Goal: Task Accomplishment & Management: Use online tool/utility

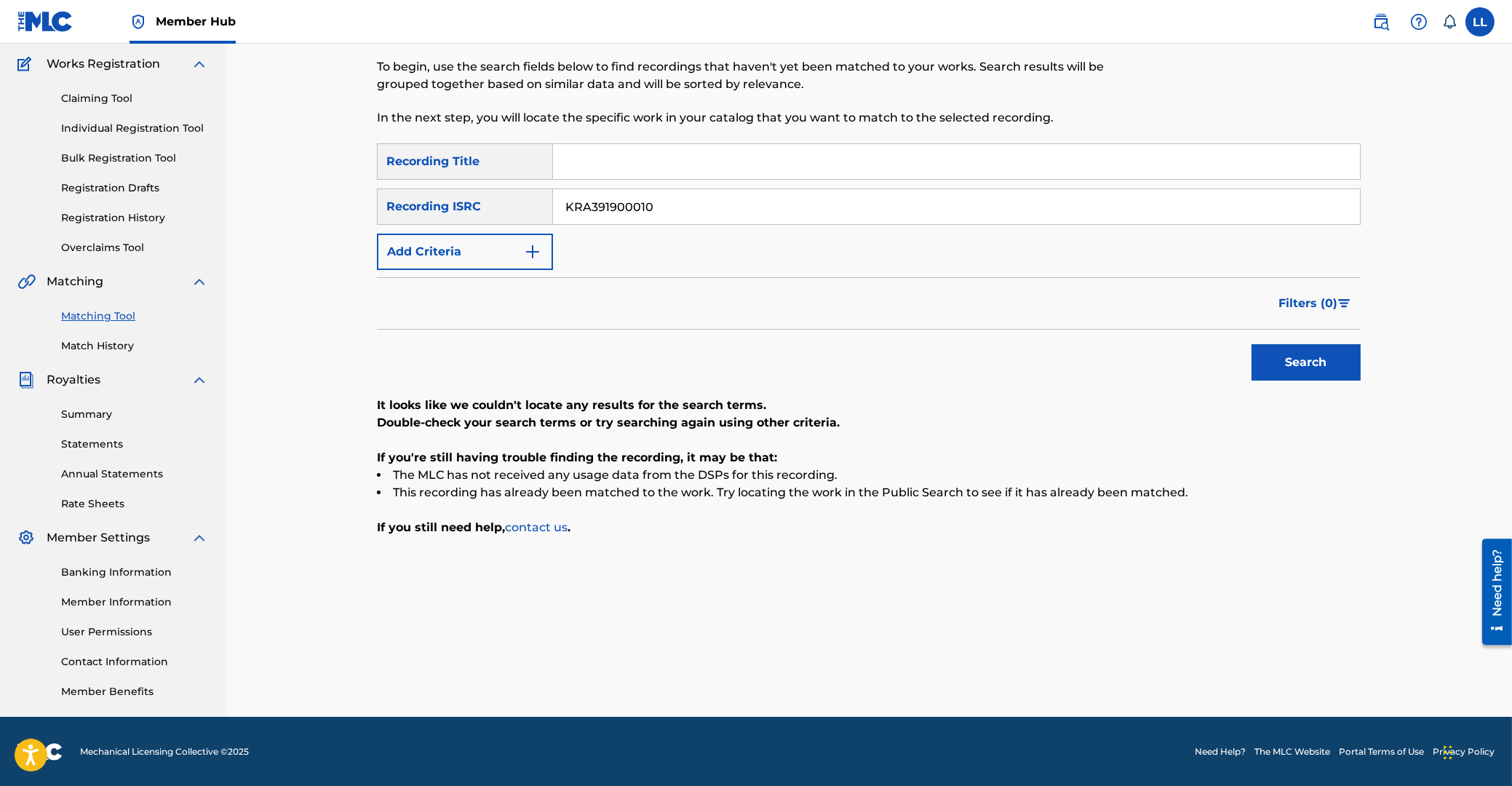
drag, startPoint x: 657, startPoint y: 197, endPoint x: 458, endPoint y: 196, distance: 199.0
click at [553, 196] on input "KRA391900010" at bounding box center [957, 207] width 807 height 35
paste input "QZNWQ2174398"
click at [1316, 360] on button "Search" at bounding box center [1306, 363] width 109 height 37
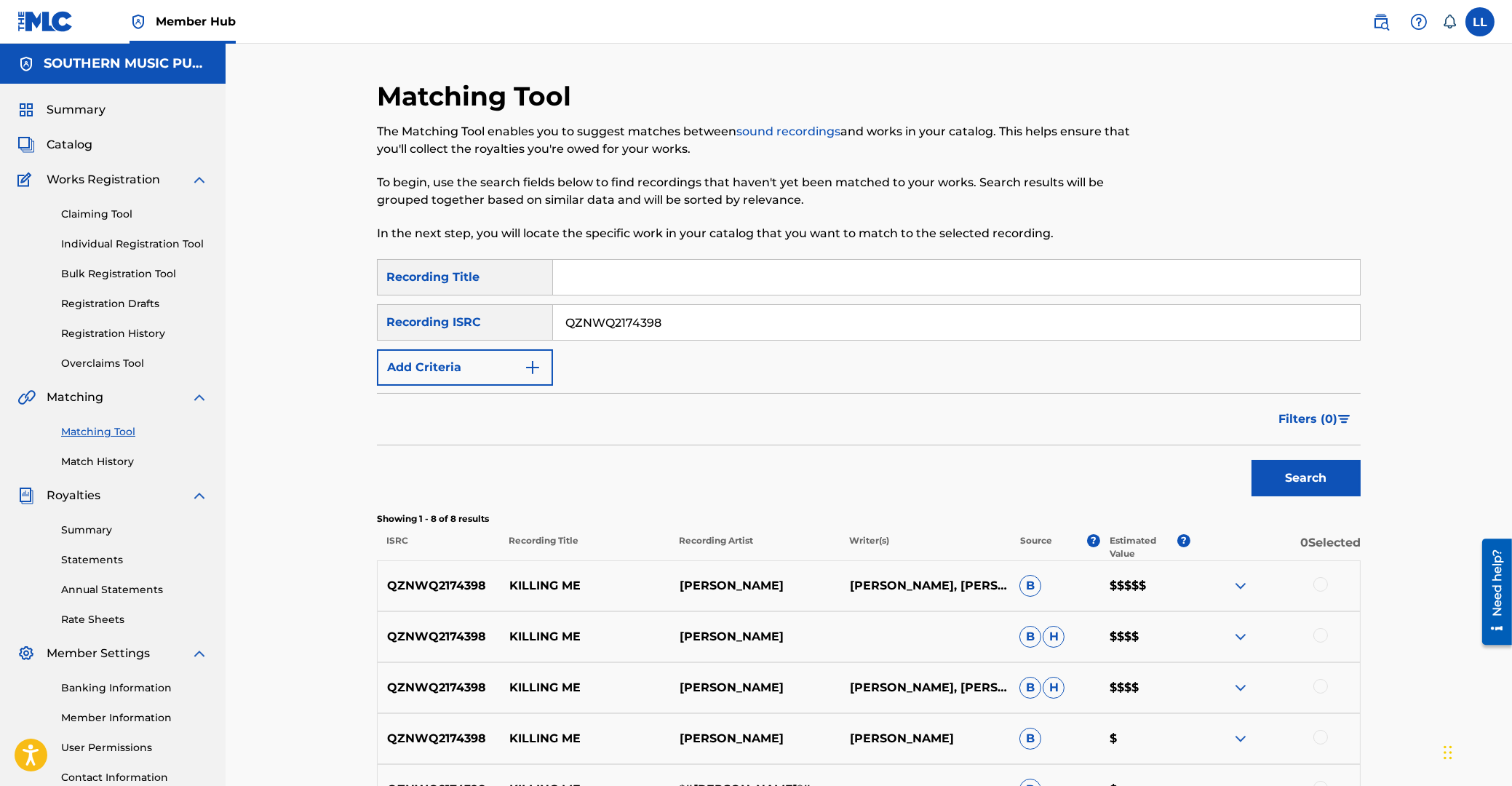
drag, startPoint x: 715, startPoint y: 326, endPoint x: 421, endPoint y: 325, distance: 294.0
click at [553, 327] on input "QZNWQ2174398" at bounding box center [957, 322] width 807 height 35
paste input "KRMIM2143516"
click at [1318, 476] on button "Search" at bounding box center [1306, 478] width 109 height 37
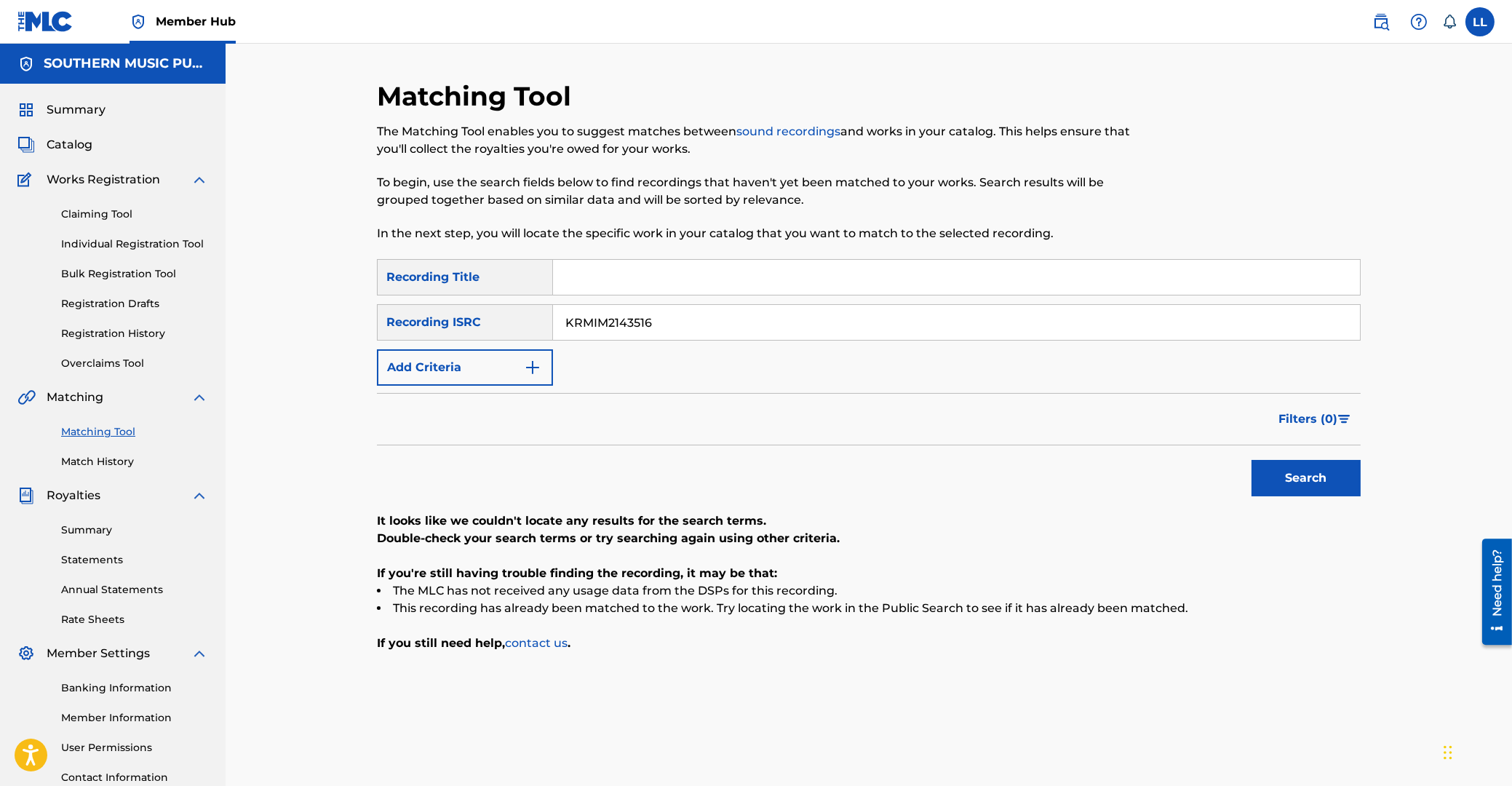
drag, startPoint x: 503, startPoint y: 313, endPoint x: 466, endPoint y: 305, distance: 37.9
click at [553, 308] on input "KRMIM2143516" at bounding box center [957, 322] width 807 height 35
paste input "QZNWR2067479"
click at [1296, 475] on button "Search" at bounding box center [1306, 478] width 109 height 37
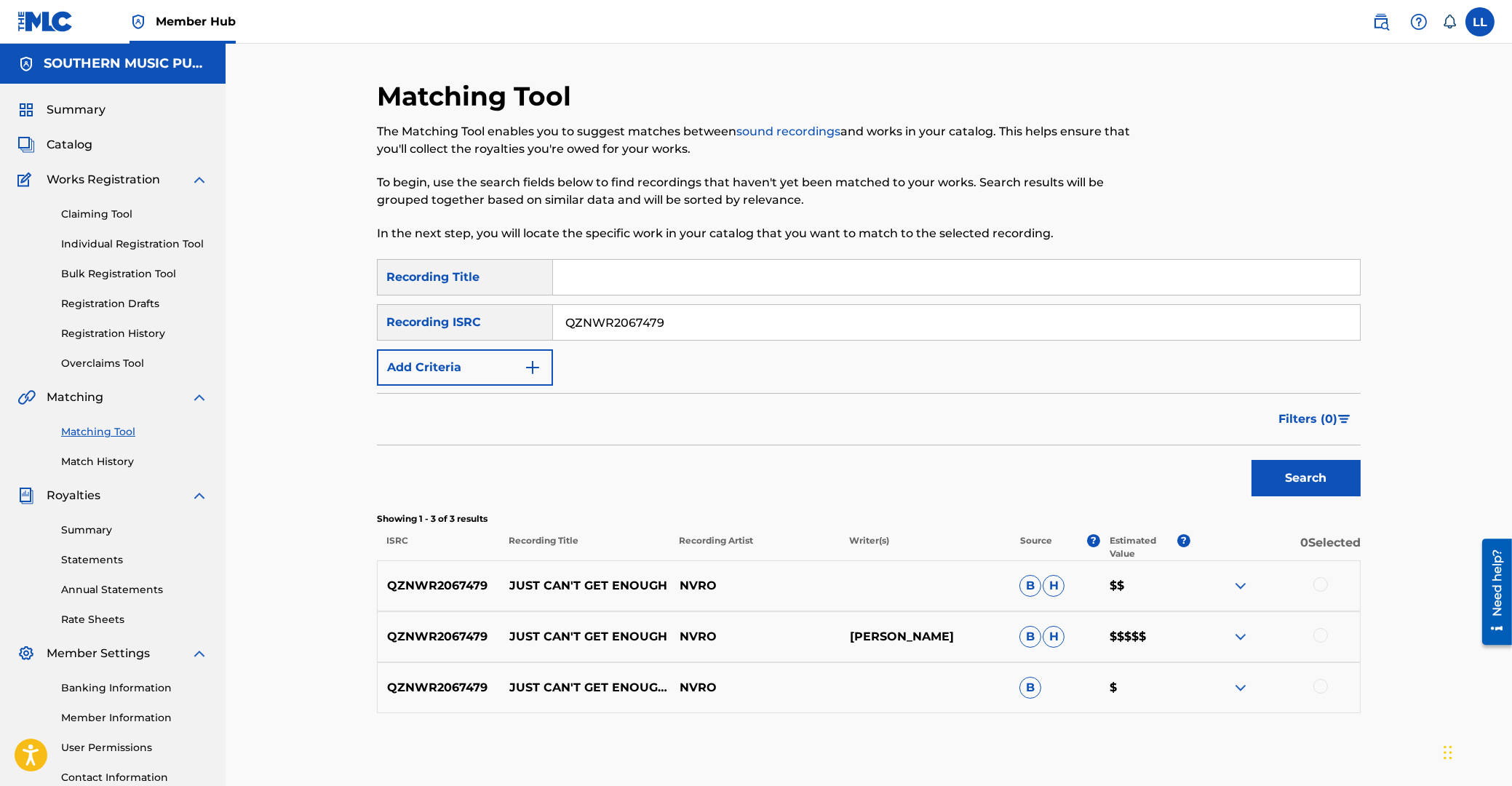
drag, startPoint x: 697, startPoint y: 313, endPoint x: 474, endPoint y: 310, distance: 223.0
click at [553, 310] on input "QZNWR2067479" at bounding box center [957, 322] width 807 height 35
paste input "S1Z163454"
click at [1297, 473] on button "Search" at bounding box center [1306, 478] width 109 height 37
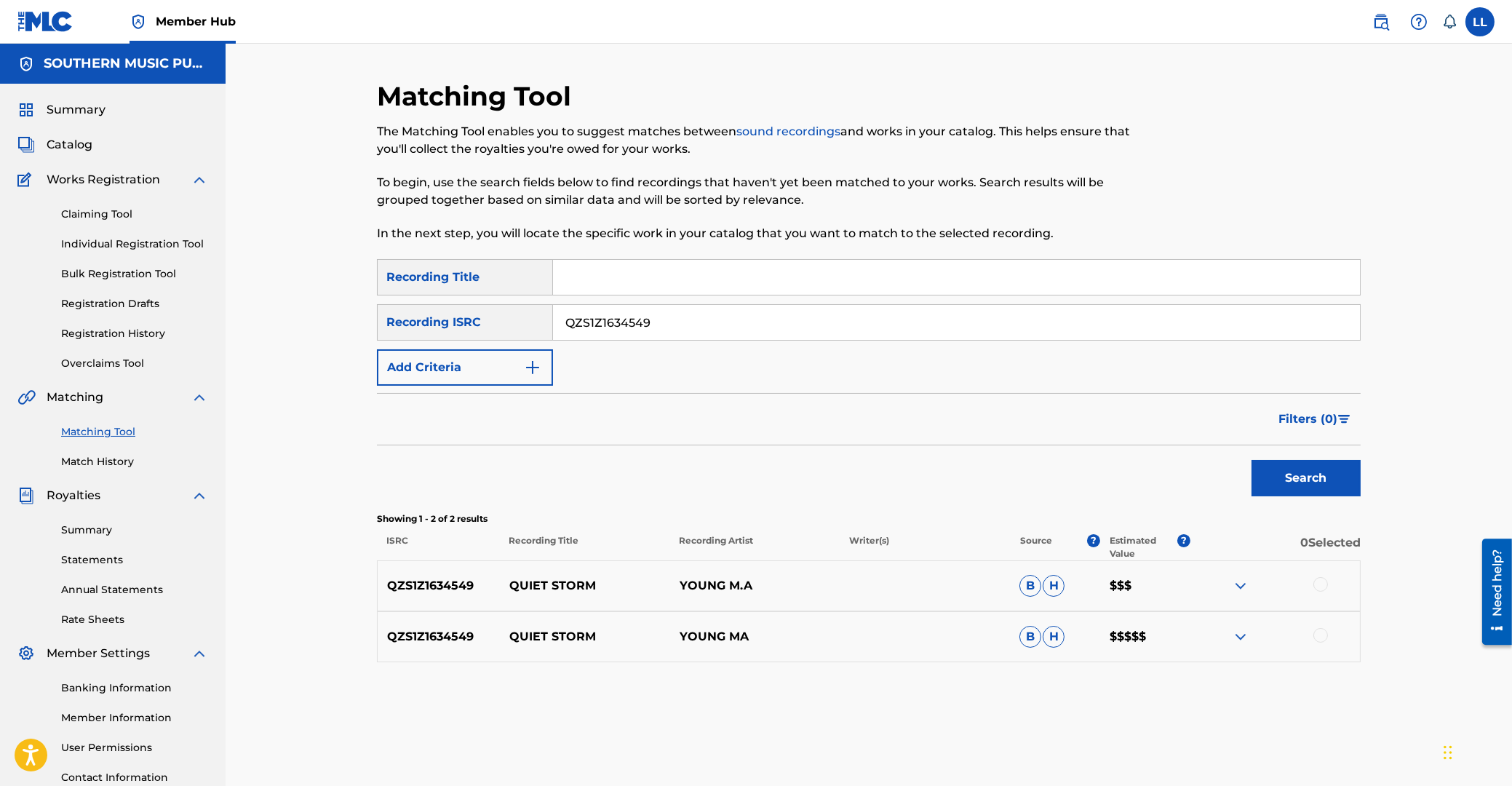
click at [421, 583] on p "QZS1Z1634549" at bounding box center [439, 586] width 123 height 18
click at [446, 590] on p "QZS1Z1634549" at bounding box center [439, 586] width 123 height 18
drag, startPoint x: 446, startPoint y: 590, endPoint x: 452, endPoint y: 578, distance: 13.4
click at [447, 588] on p "QZS1Z1634549" at bounding box center [439, 586] width 123 height 18
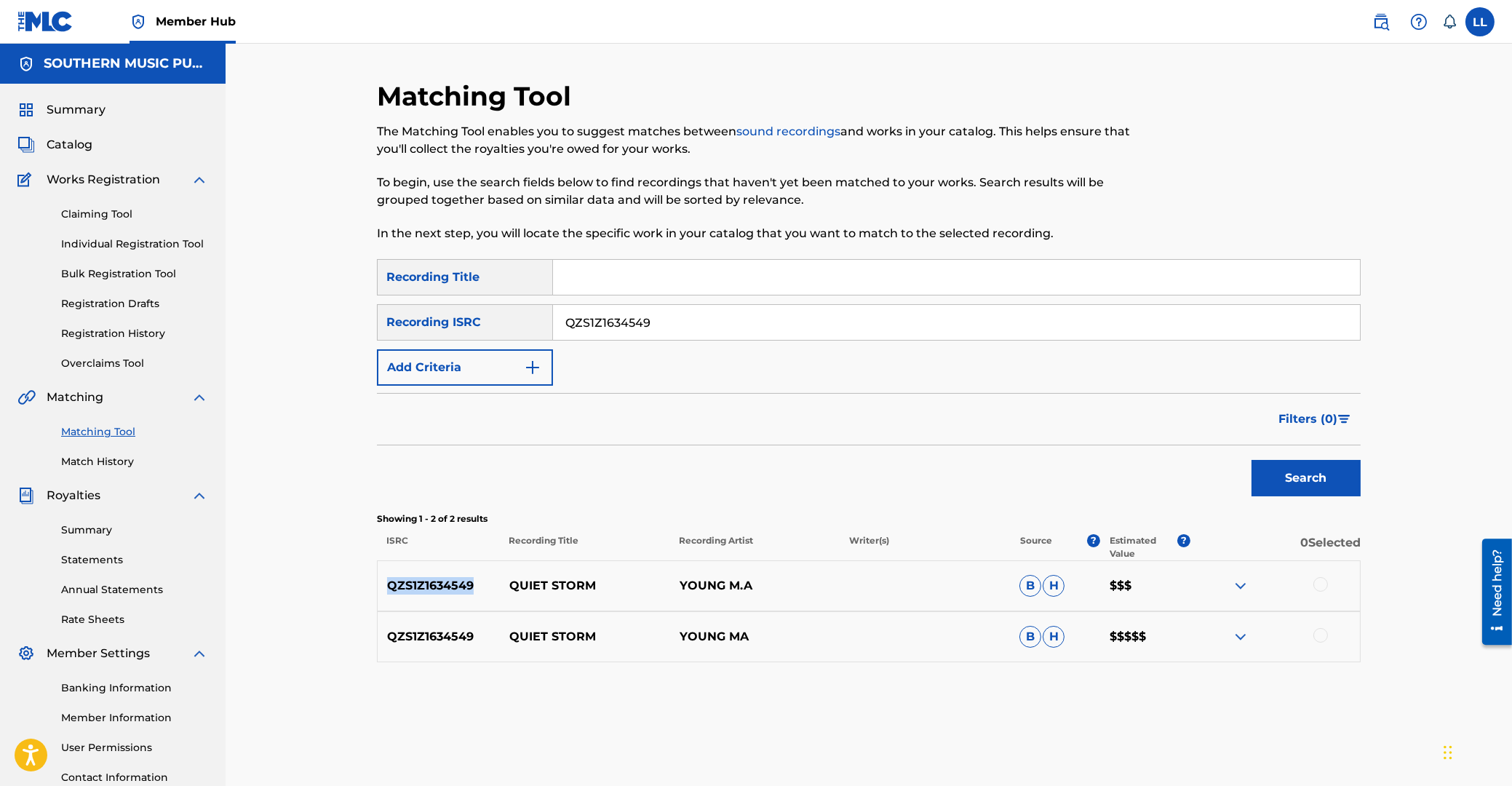
copy p "QZS1Z1634549"
drag, startPoint x: 715, startPoint y: 320, endPoint x: 299, endPoint y: 305, distance: 416.3
click at [553, 309] on input "QZS1Z1634549" at bounding box center [957, 322] width 807 height 35
paste input "KRA382401476"
click at [1276, 482] on button "Search" at bounding box center [1306, 478] width 109 height 37
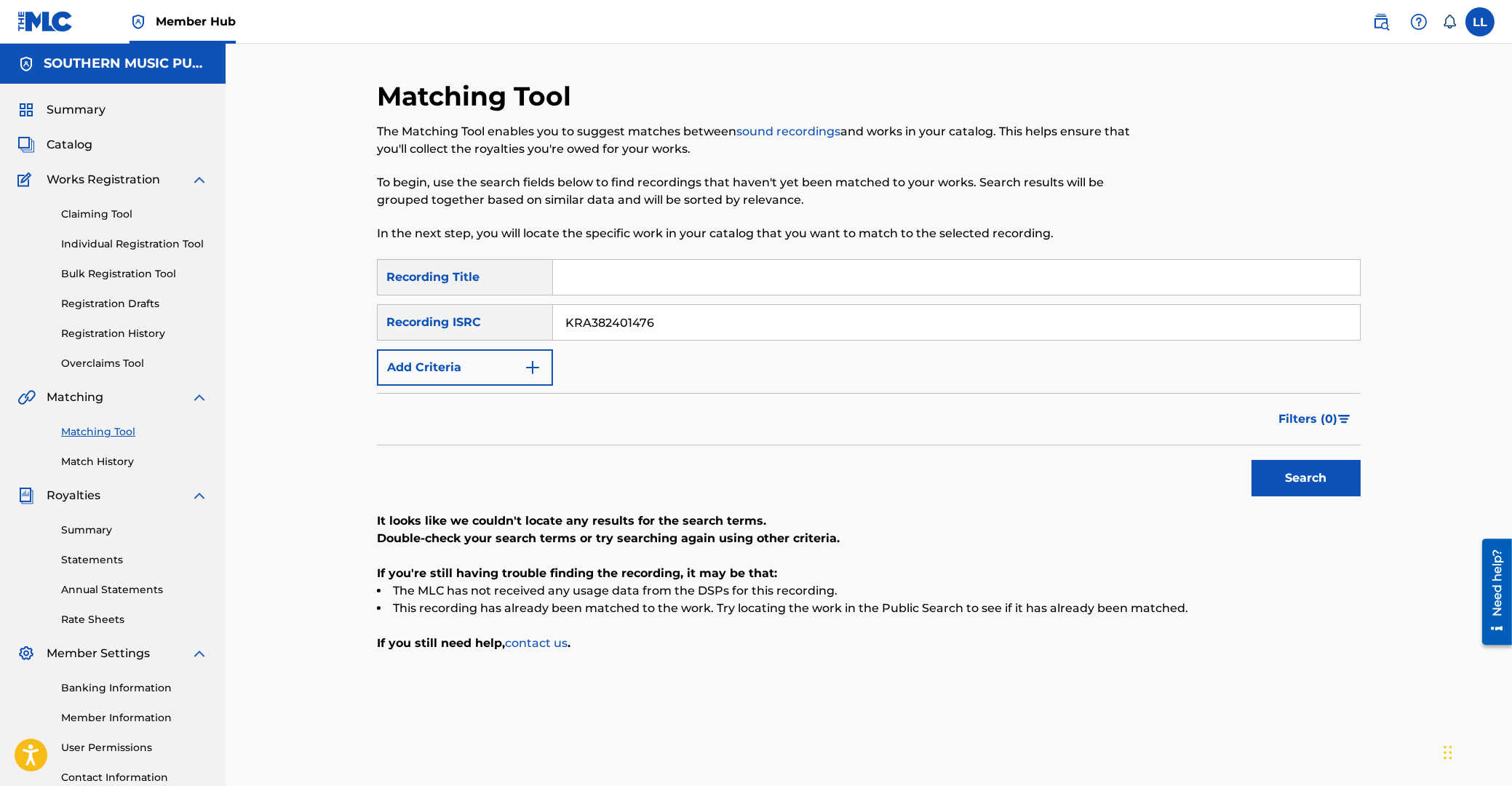
drag, startPoint x: 704, startPoint y: 322, endPoint x: 430, endPoint y: 318, distance: 274.0
click at [553, 318] on input "KRA382401476" at bounding box center [957, 322] width 807 height 35
paste input "321872"
type input "KRA382321872"
click at [1296, 477] on button "Search" at bounding box center [1306, 478] width 109 height 37
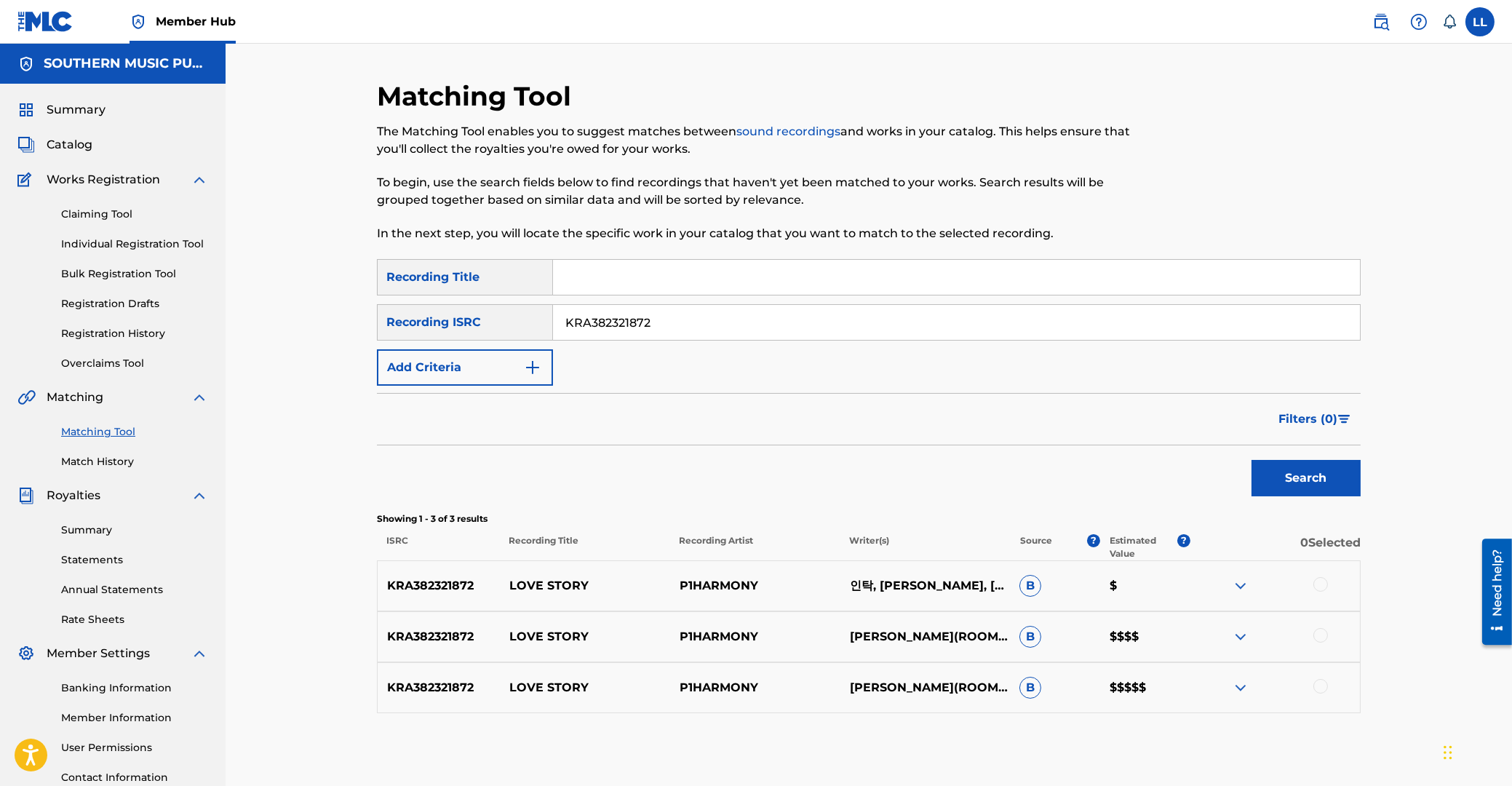
scroll to position [78, 0]
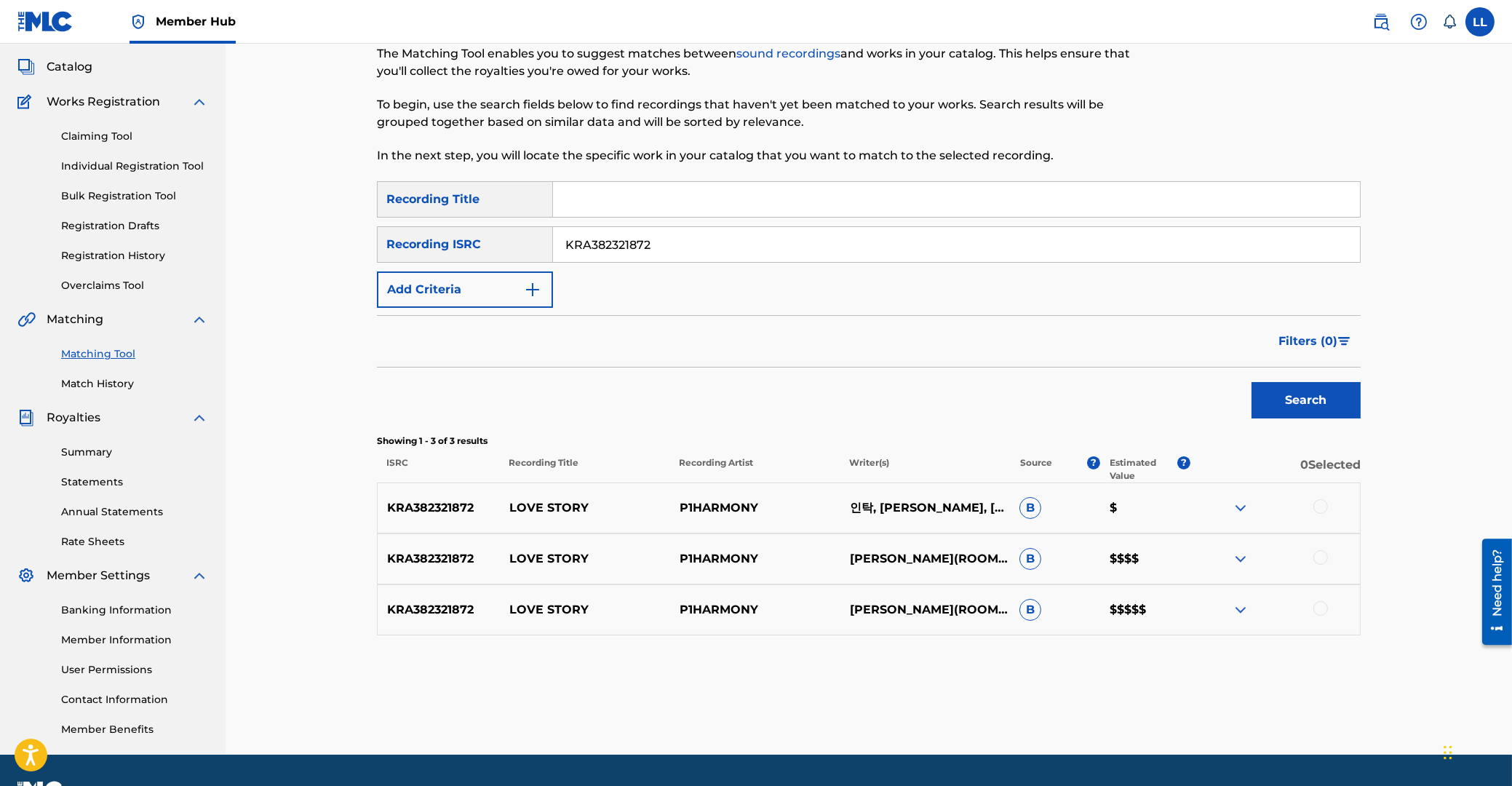
click at [1321, 508] on div at bounding box center [1321, 506] width 14 height 14
click at [1323, 561] on div at bounding box center [1321, 557] width 14 height 14
click at [1323, 609] on div at bounding box center [1321, 608] width 14 height 14
click at [1026, 668] on button "Match 3 Groups" at bounding box center [1023, 667] width 161 height 37
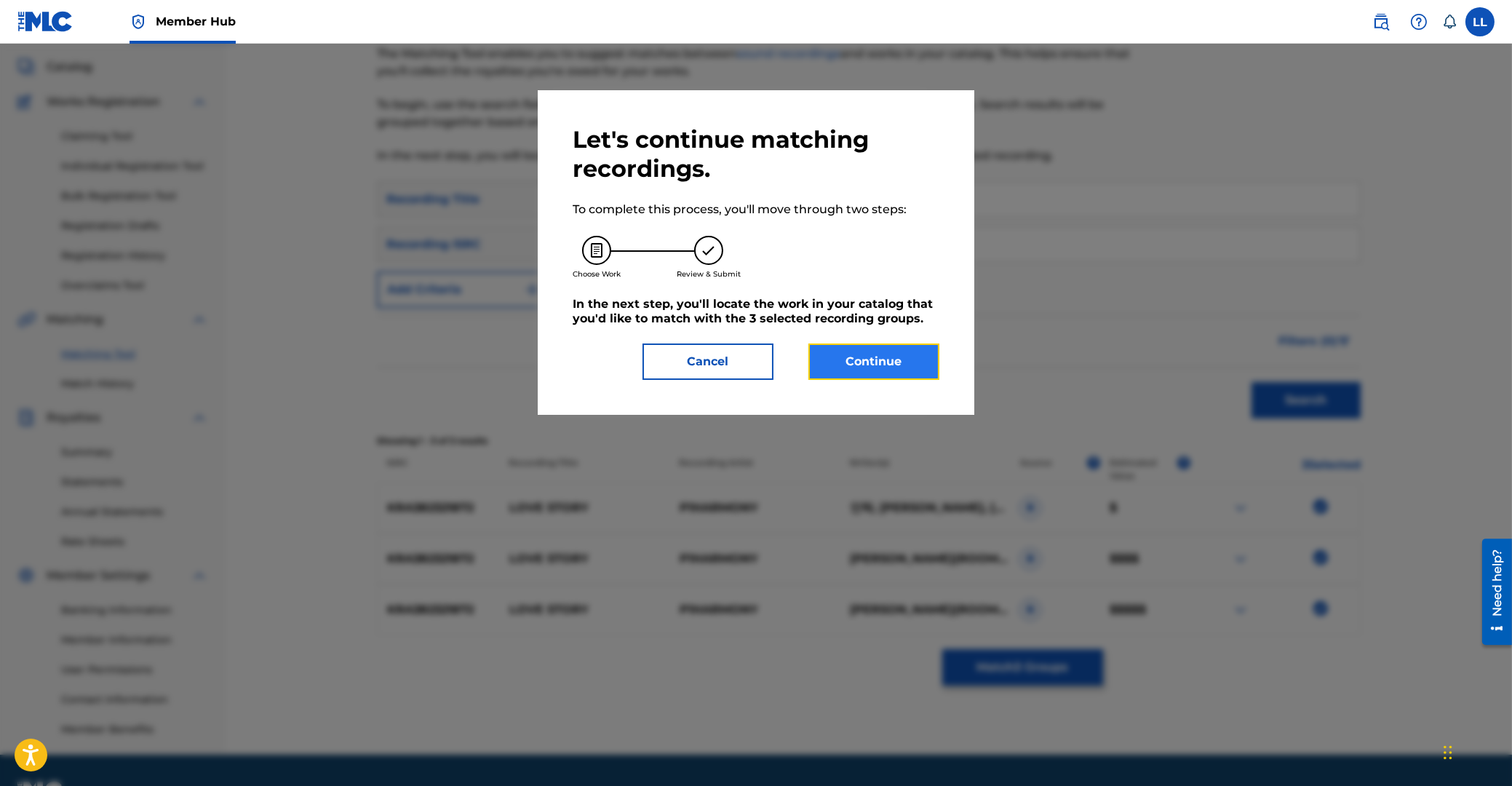
click at [898, 360] on button "Continue" at bounding box center [874, 362] width 131 height 37
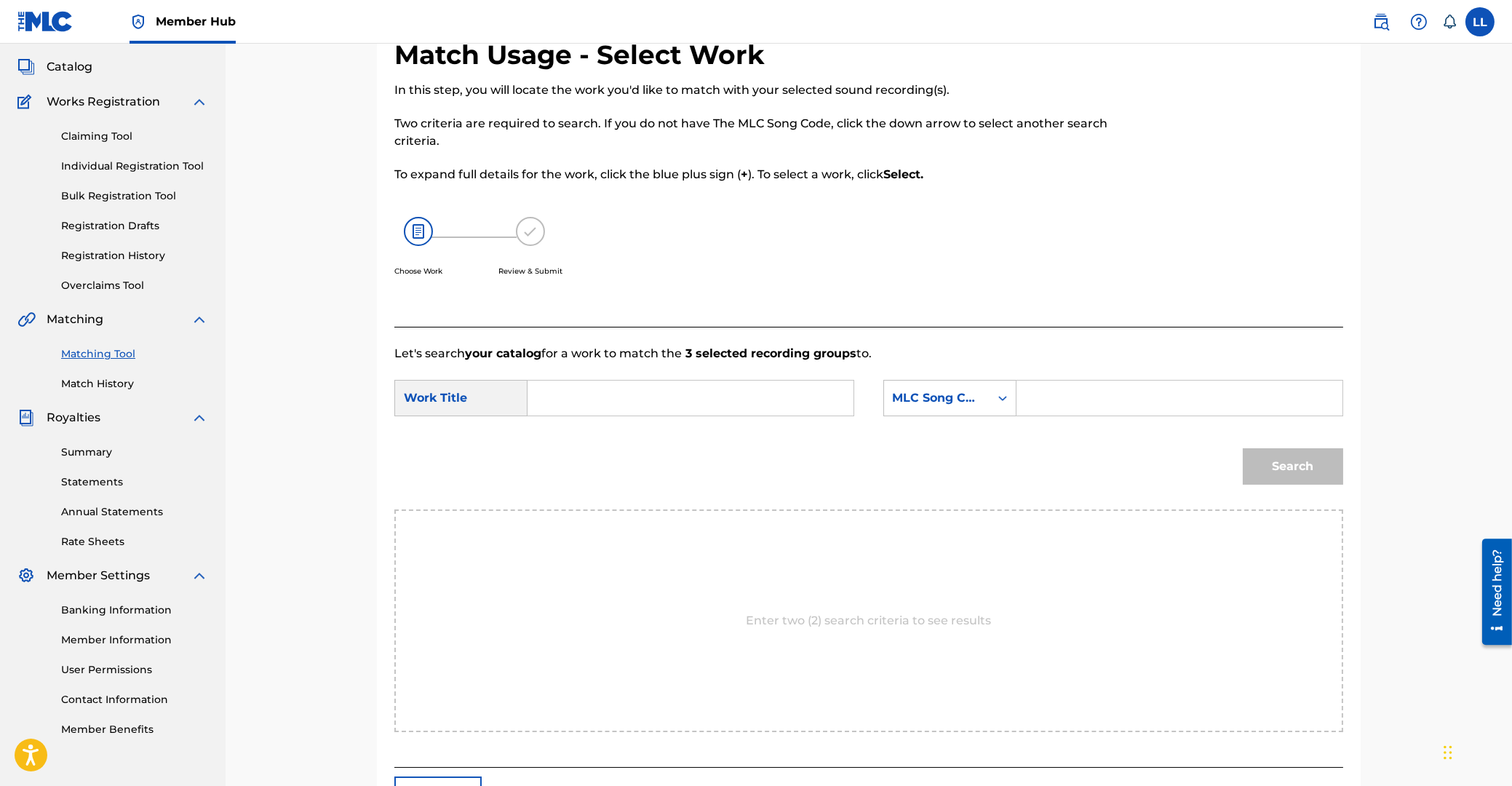
click at [774, 411] on input "Search Form" at bounding box center [691, 398] width 302 height 35
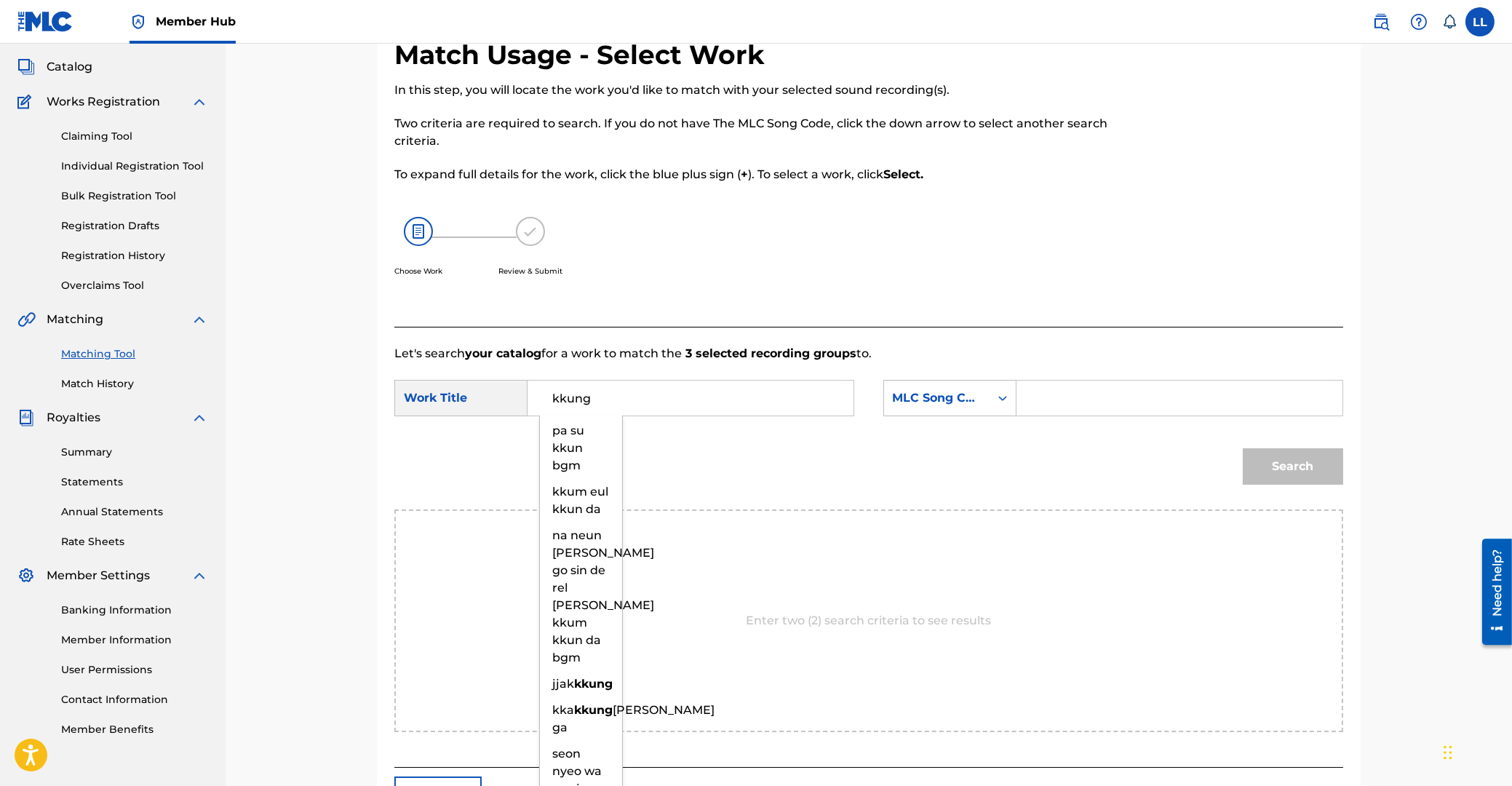
type input "kkung"
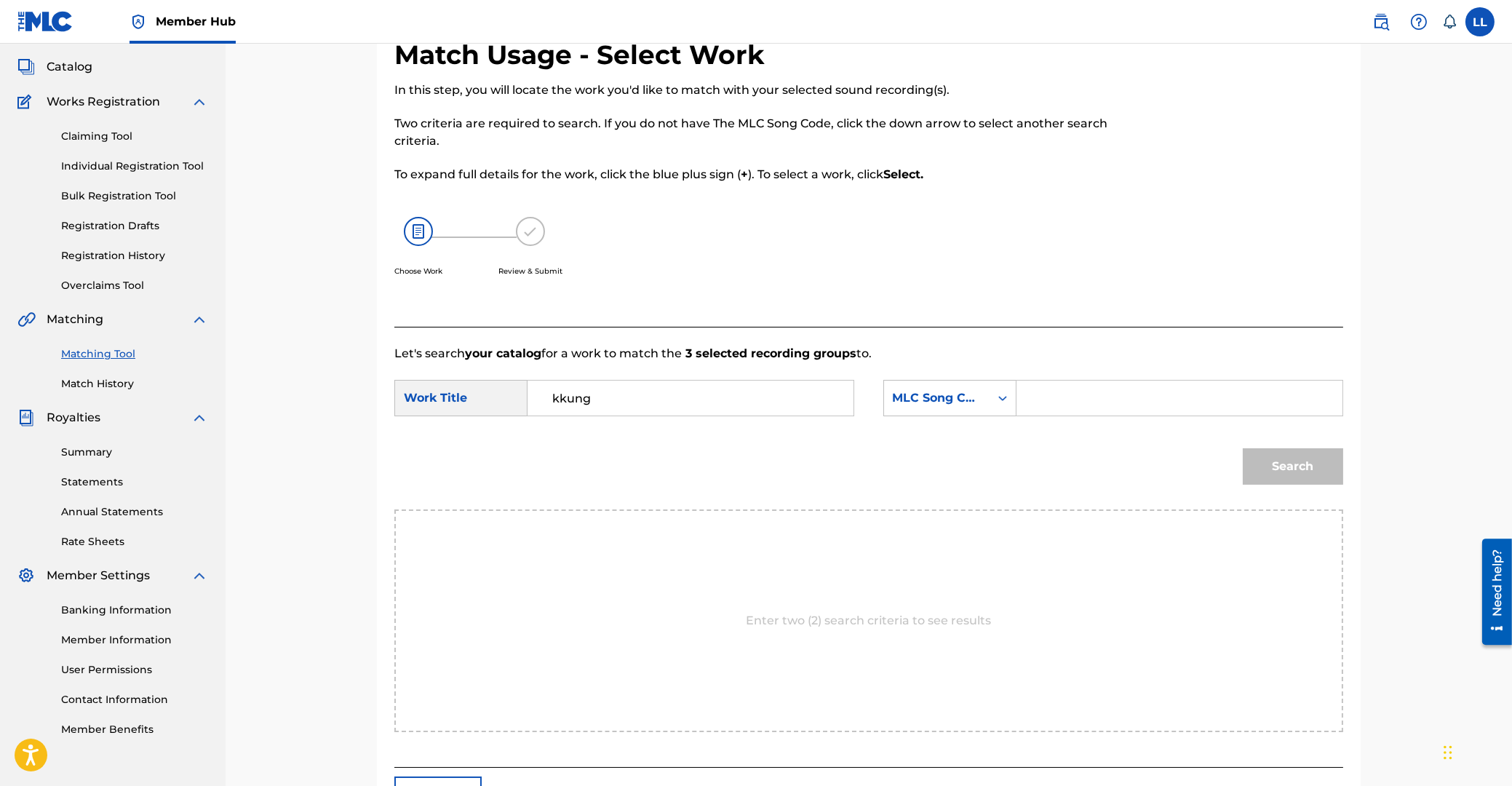
paste input "KE749V"
type input "KE749V"
click at [1243, 448] on button "Search" at bounding box center [1293, 466] width 100 height 37
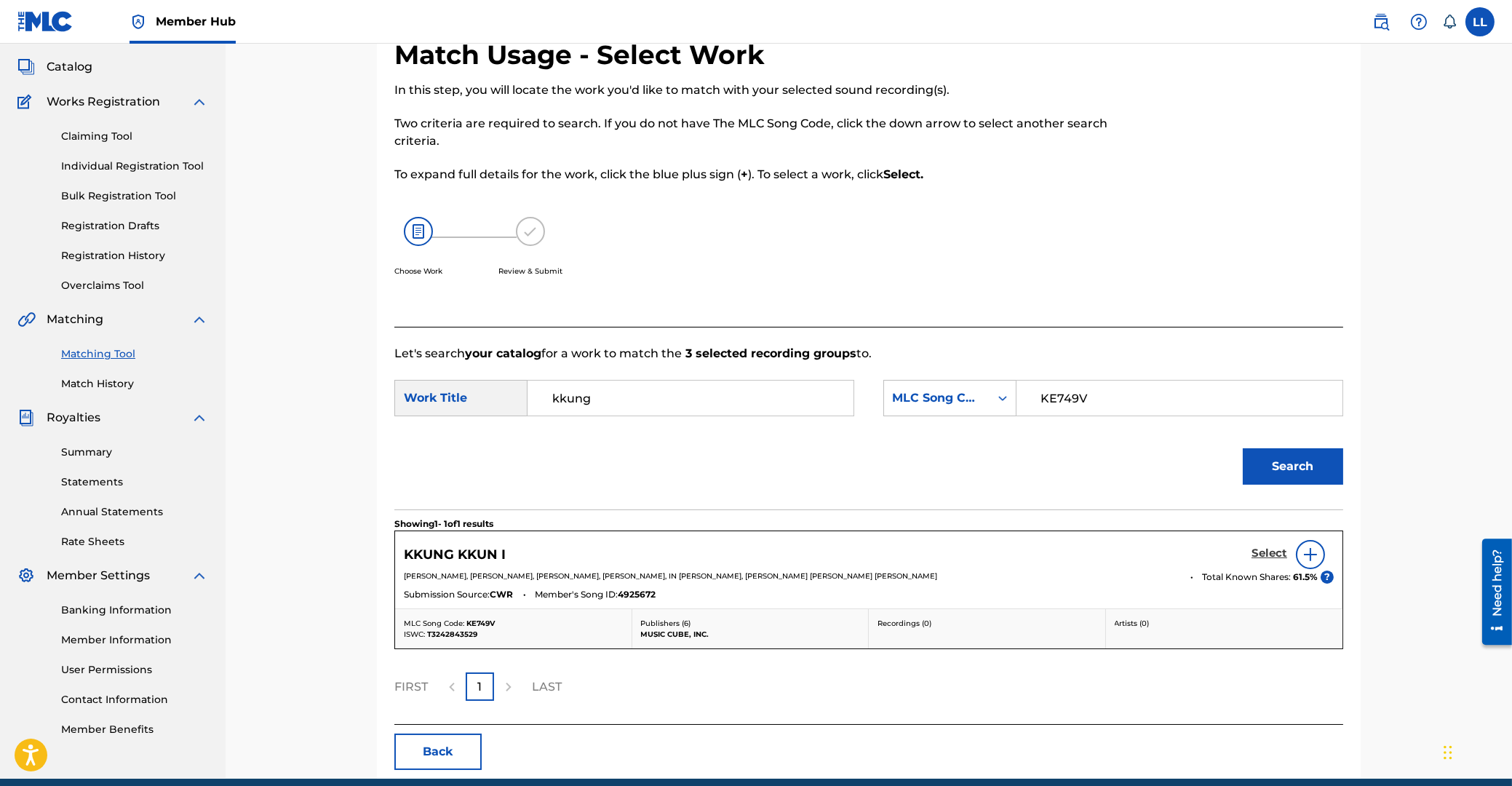
click at [1265, 551] on h5 "Select" at bounding box center [1269, 553] width 36 height 14
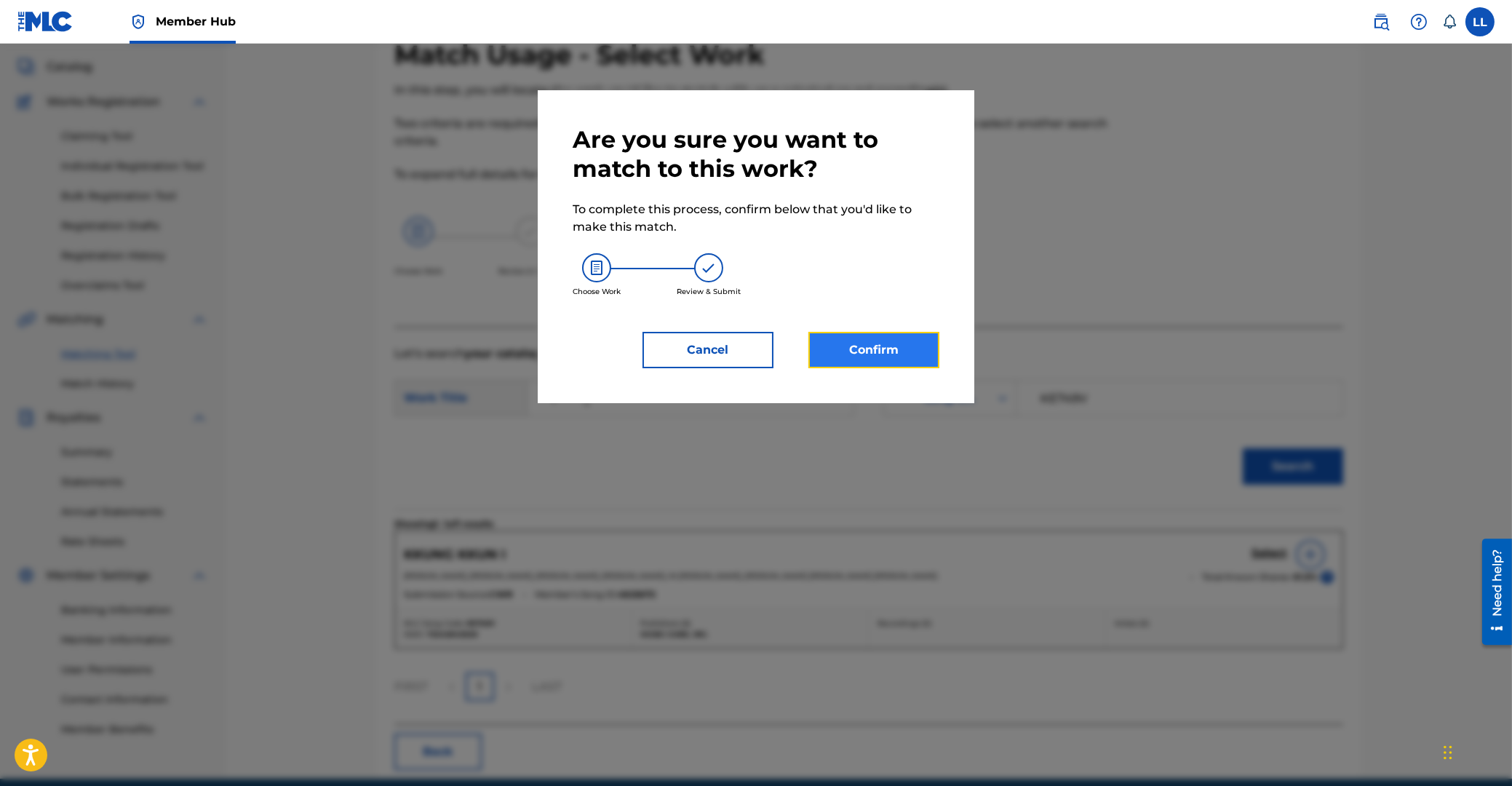
click at [892, 364] on button "Confirm" at bounding box center [874, 350] width 131 height 37
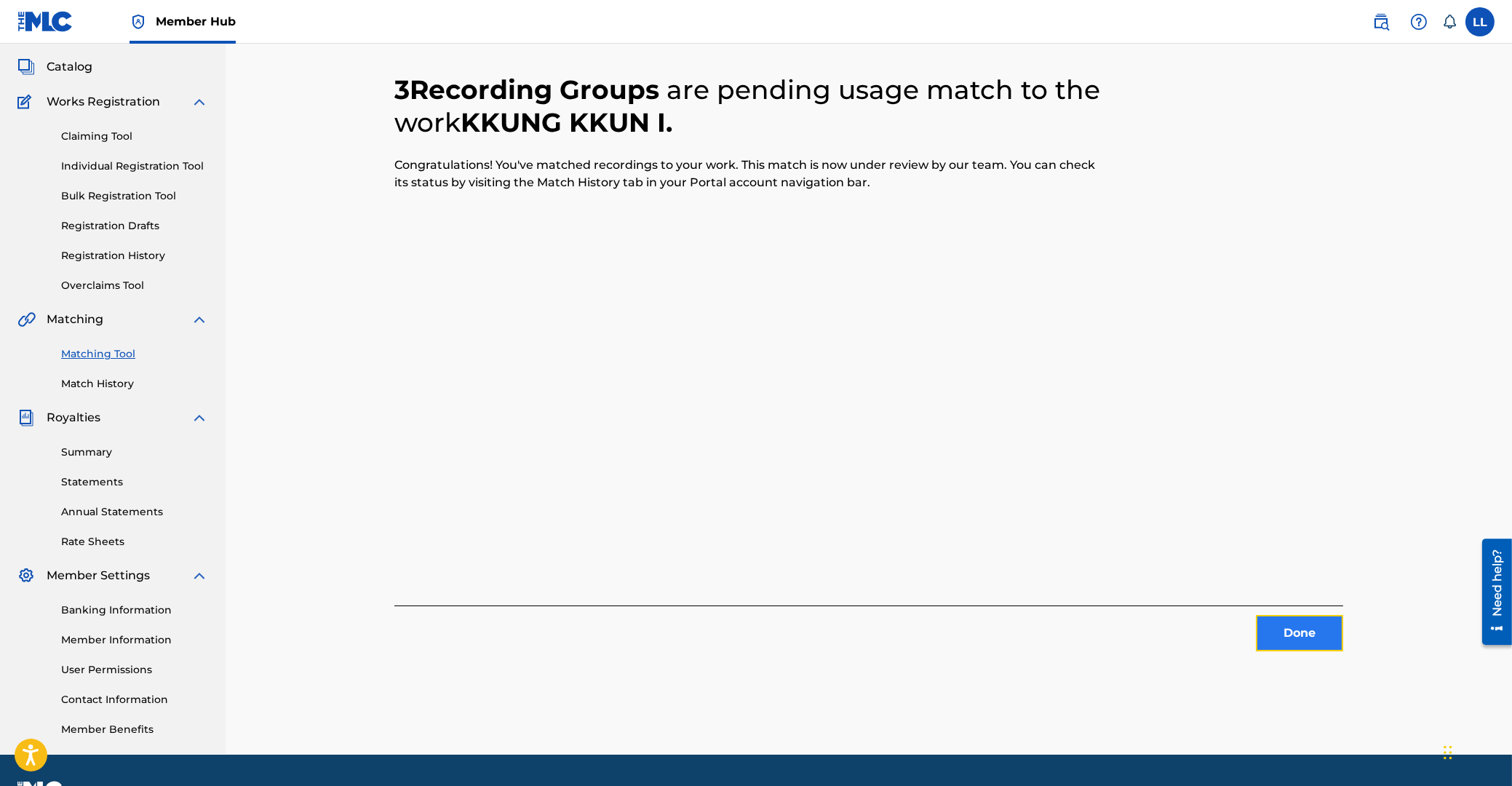
click at [1318, 644] on button "Done" at bounding box center [1300, 633] width 88 height 37
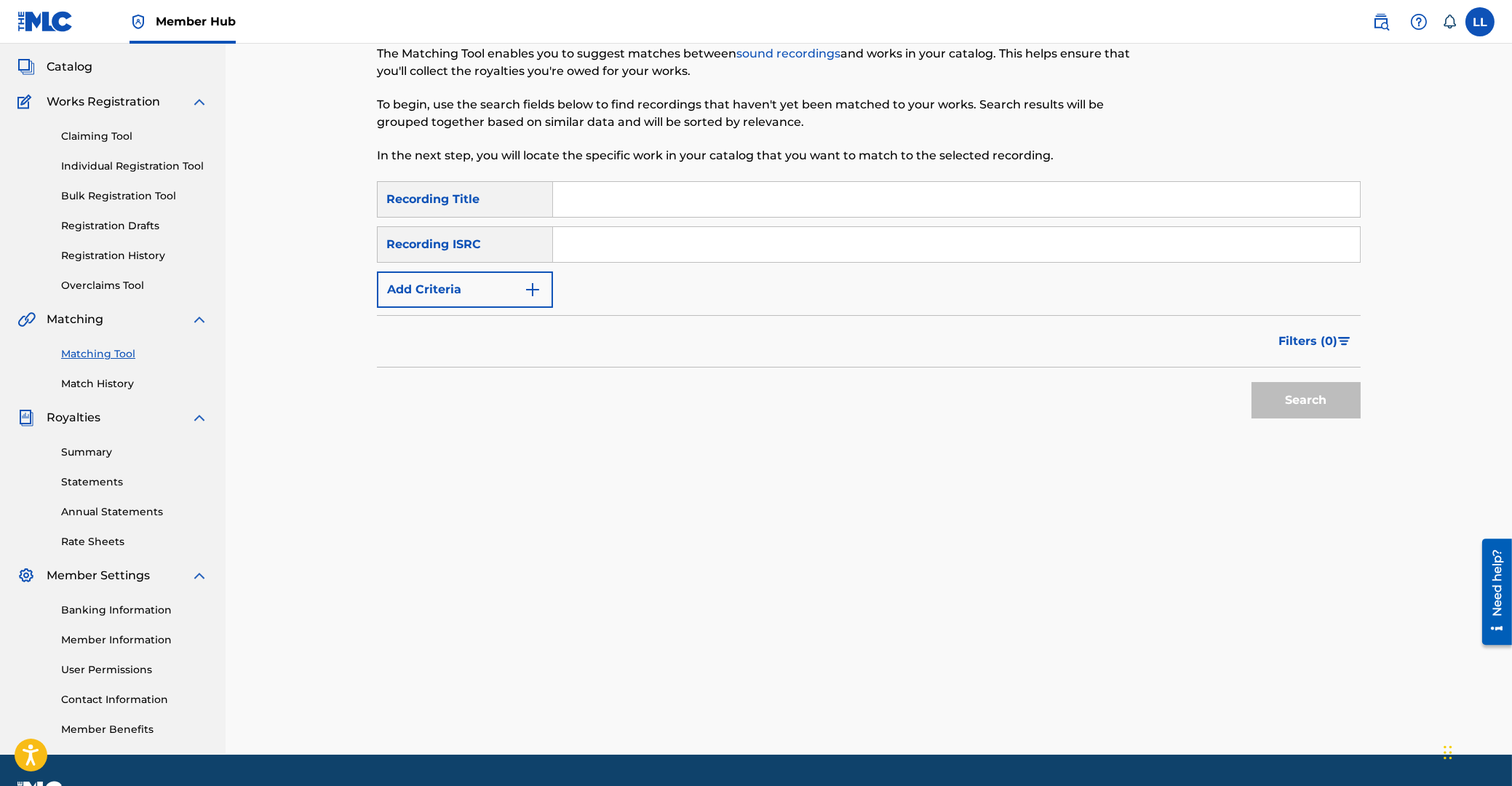
scroll to position [0, 0]
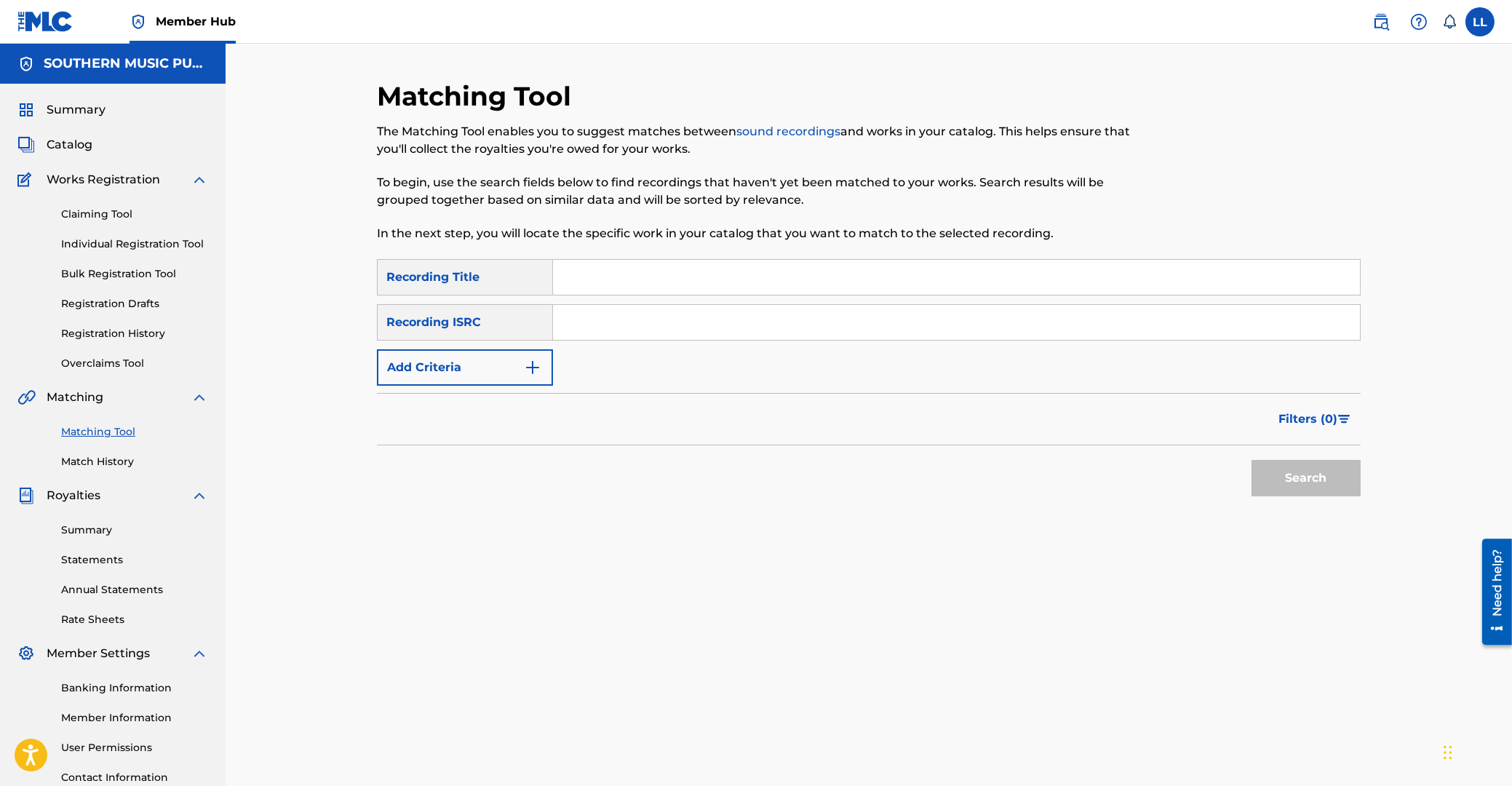
click at [583, 318] on input "Search Form" at bounding box center [957, 322] width 807 height 35
paste input "SE5752352484"
type input "SE5752352484"
click at [1310, 477] on button "Search" at bounding box center [1306, 478] width 109 height 37
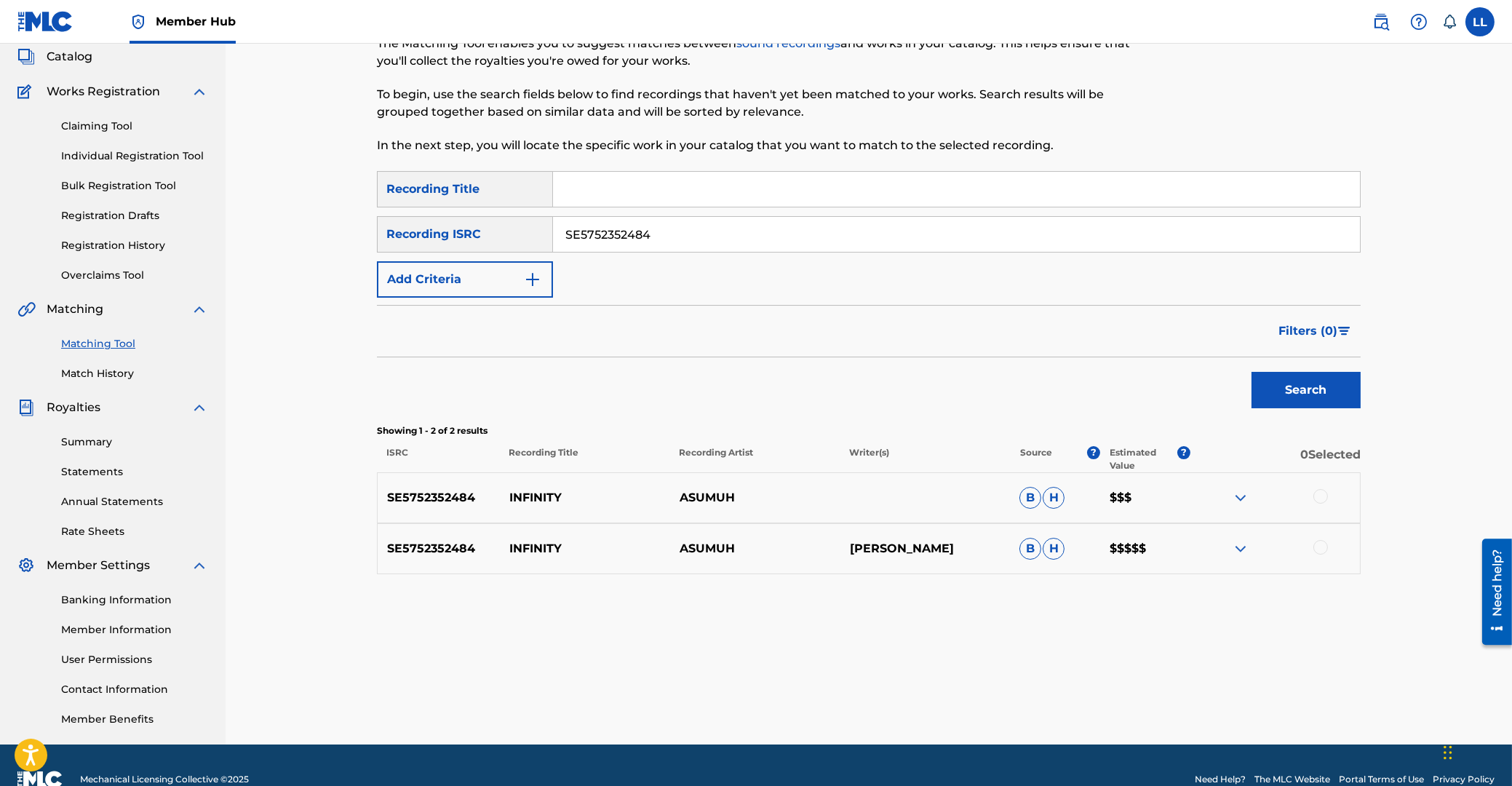
scroll to position [115, 0]
